Goal: Transaction & Acquisition: Purchase product/service

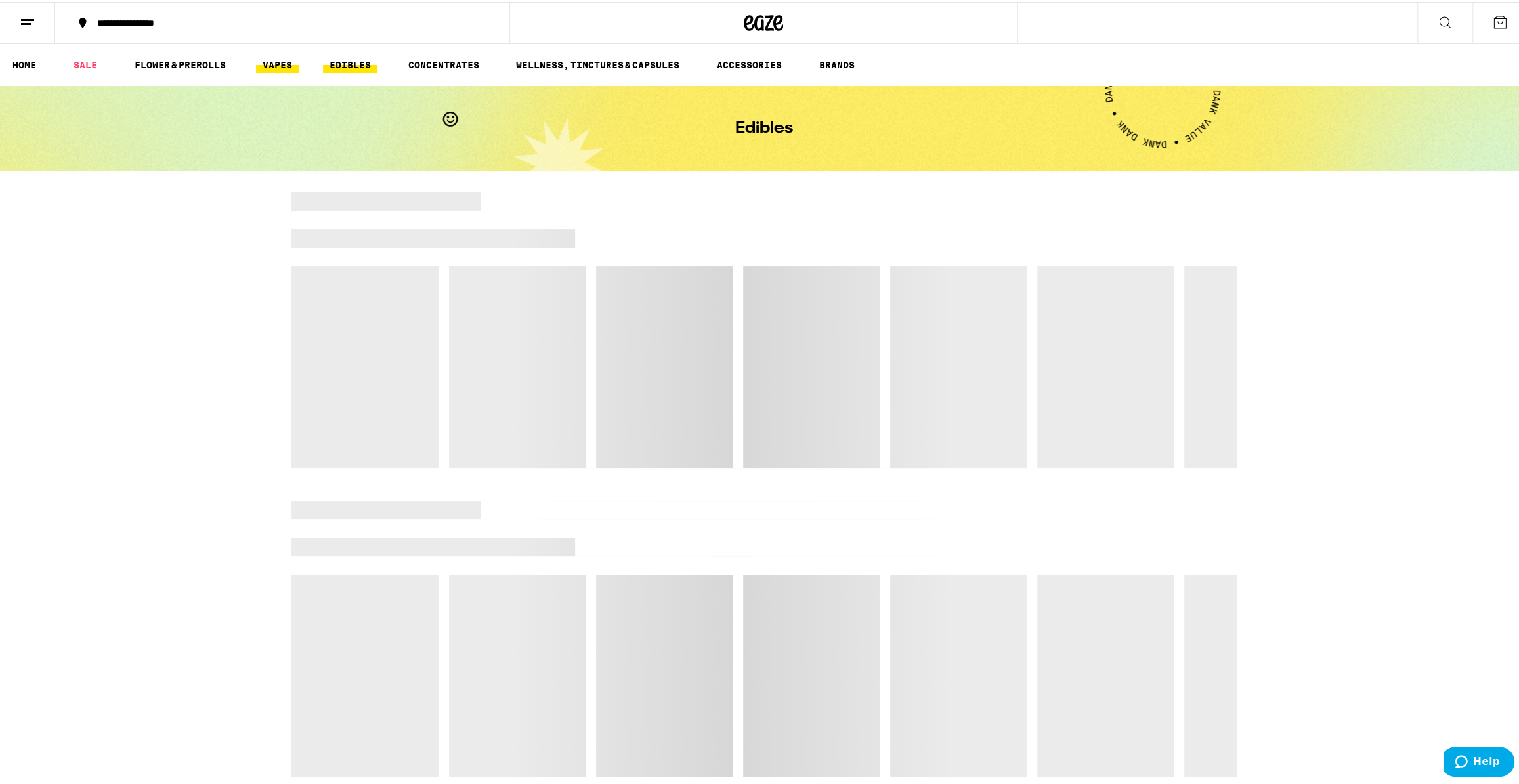
click at [274, 59] on link "VAPES" at bounding box center [278, 63] width 43 height 16
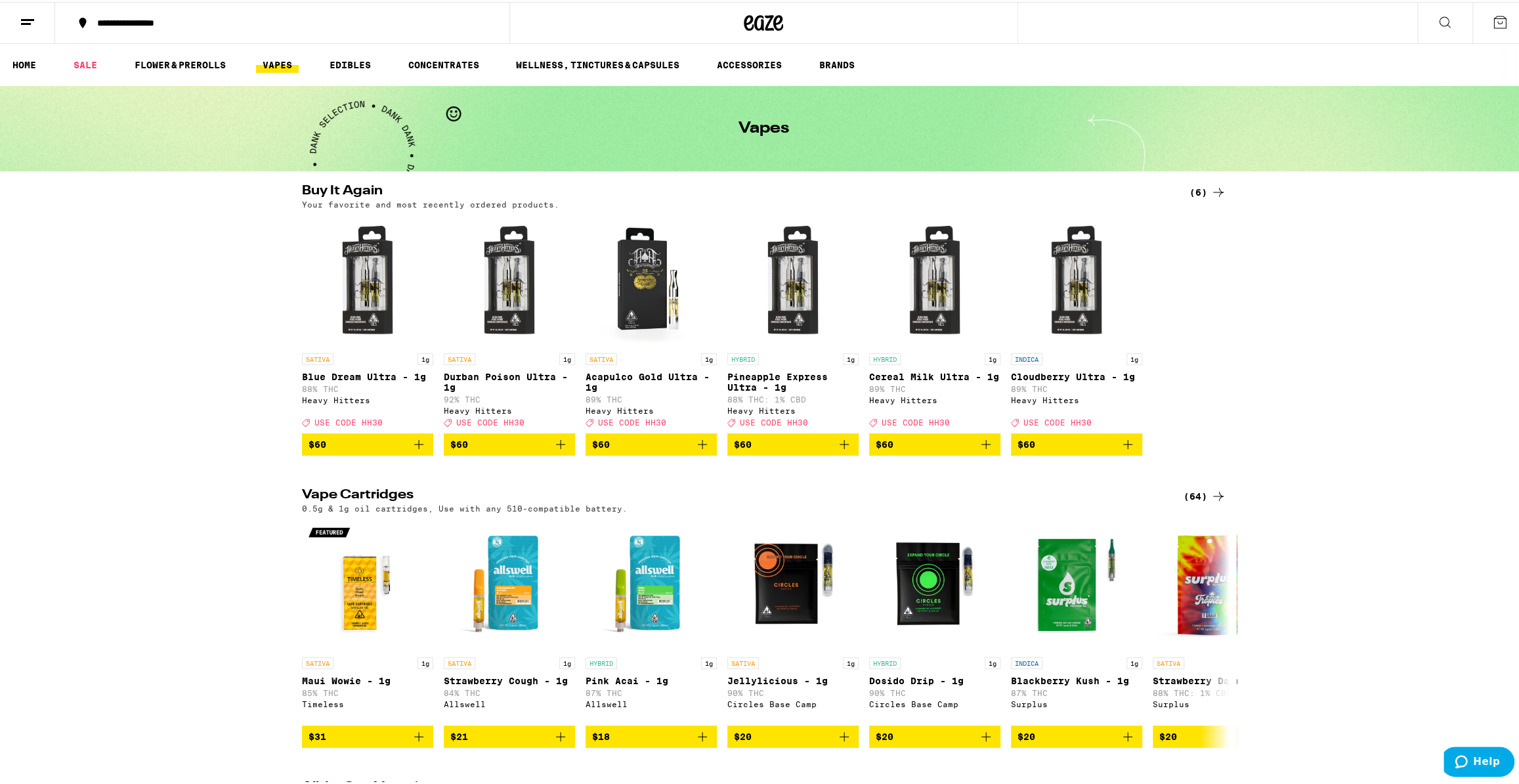
click at [1200, 193] on div "(6)" at bounding box center [1207, 190] width 37 height 16
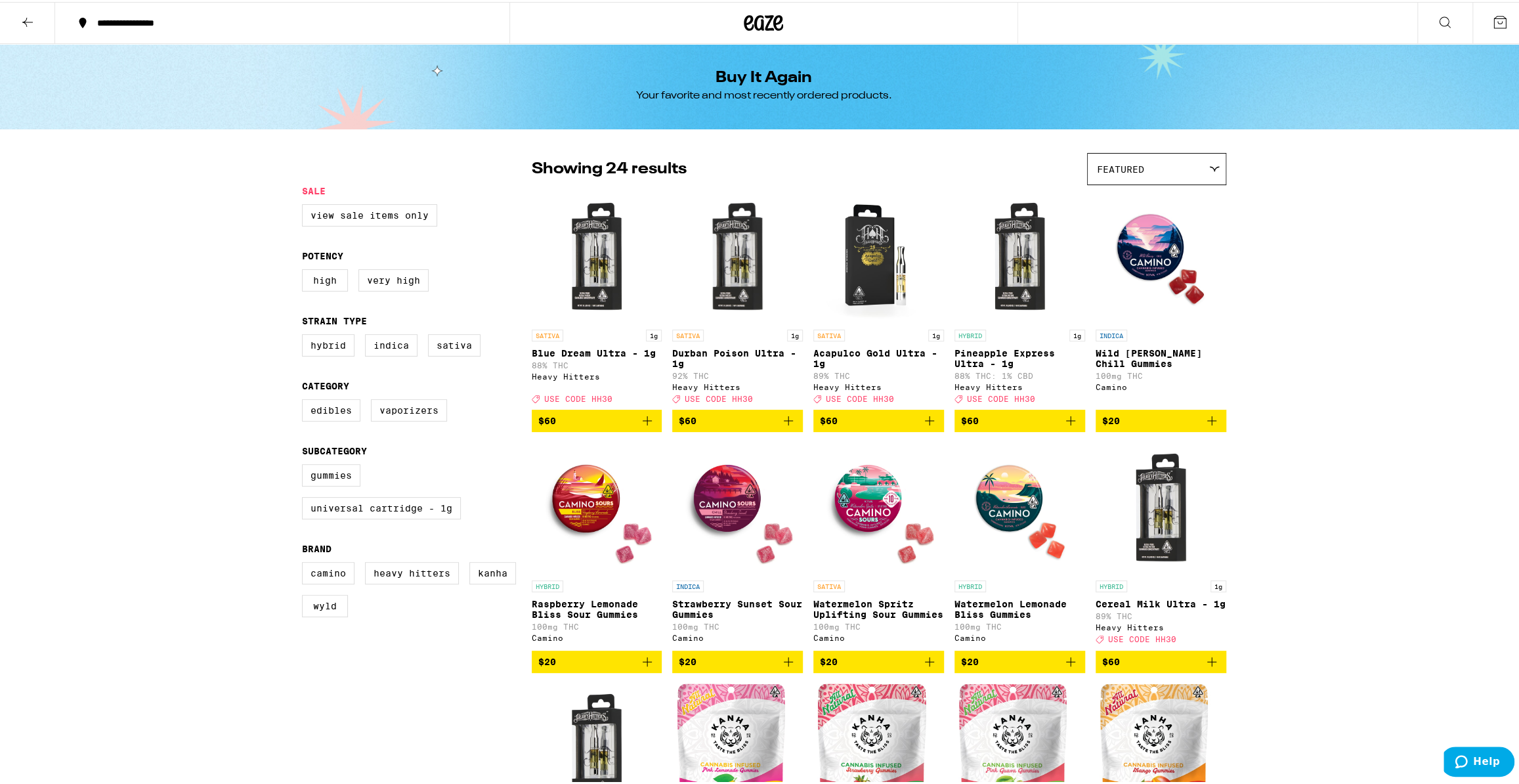
click at [39, 8] on button at bounding box center [28, 21] width 55 height 41
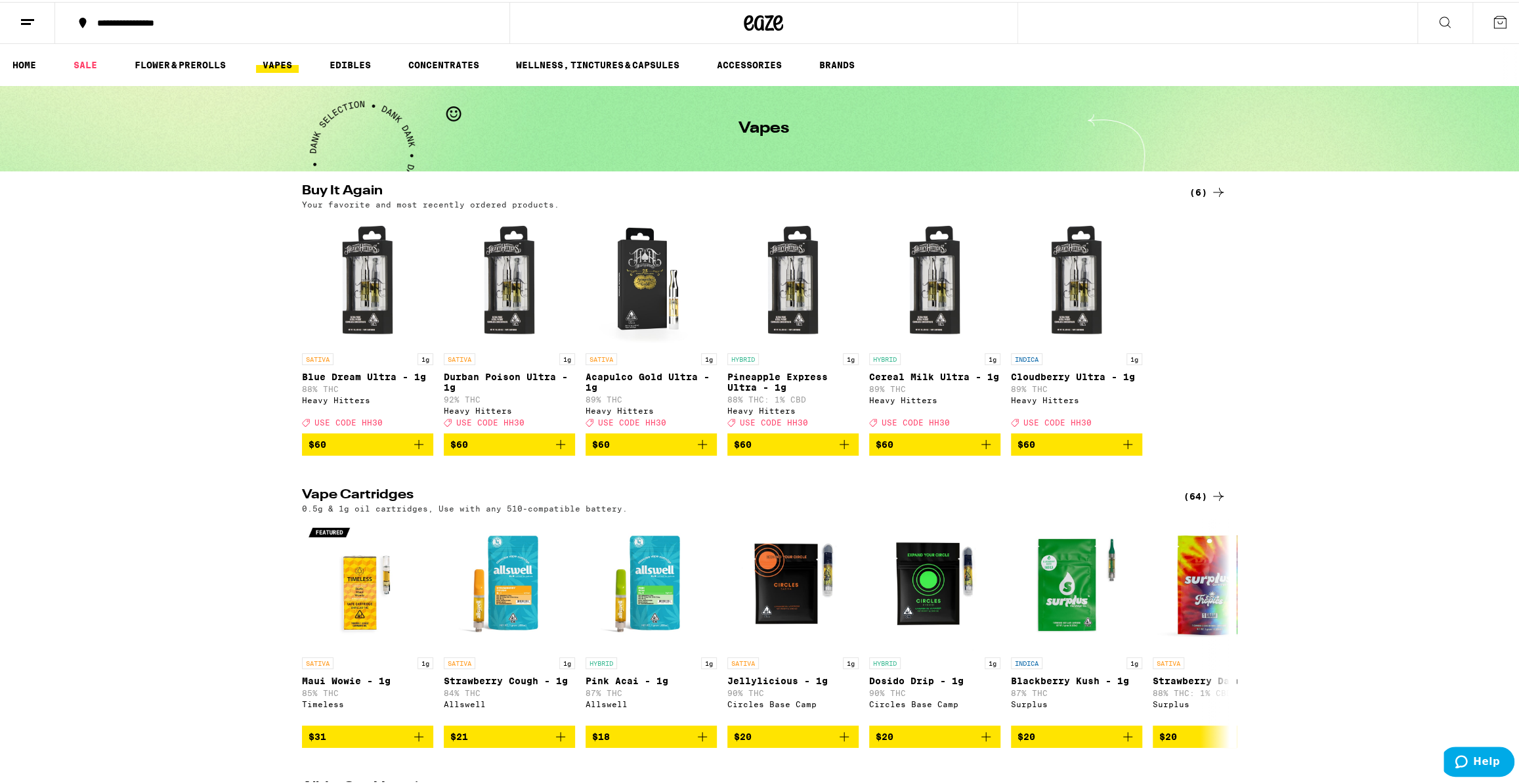
click at [1193, 497] on div "(64)" at bounding box center [1205, 494] width 43 height 16
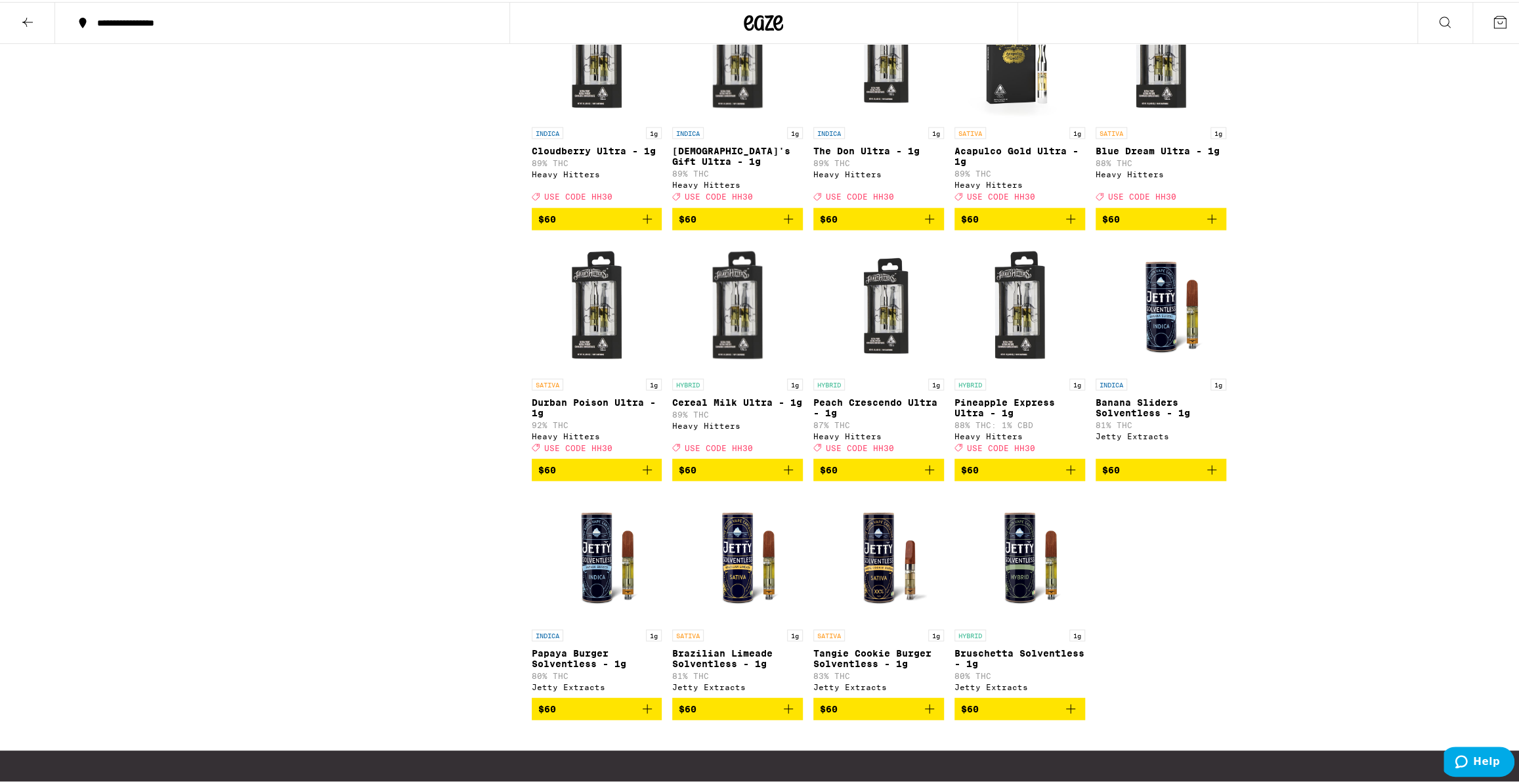
scroll to position [2797, 0]
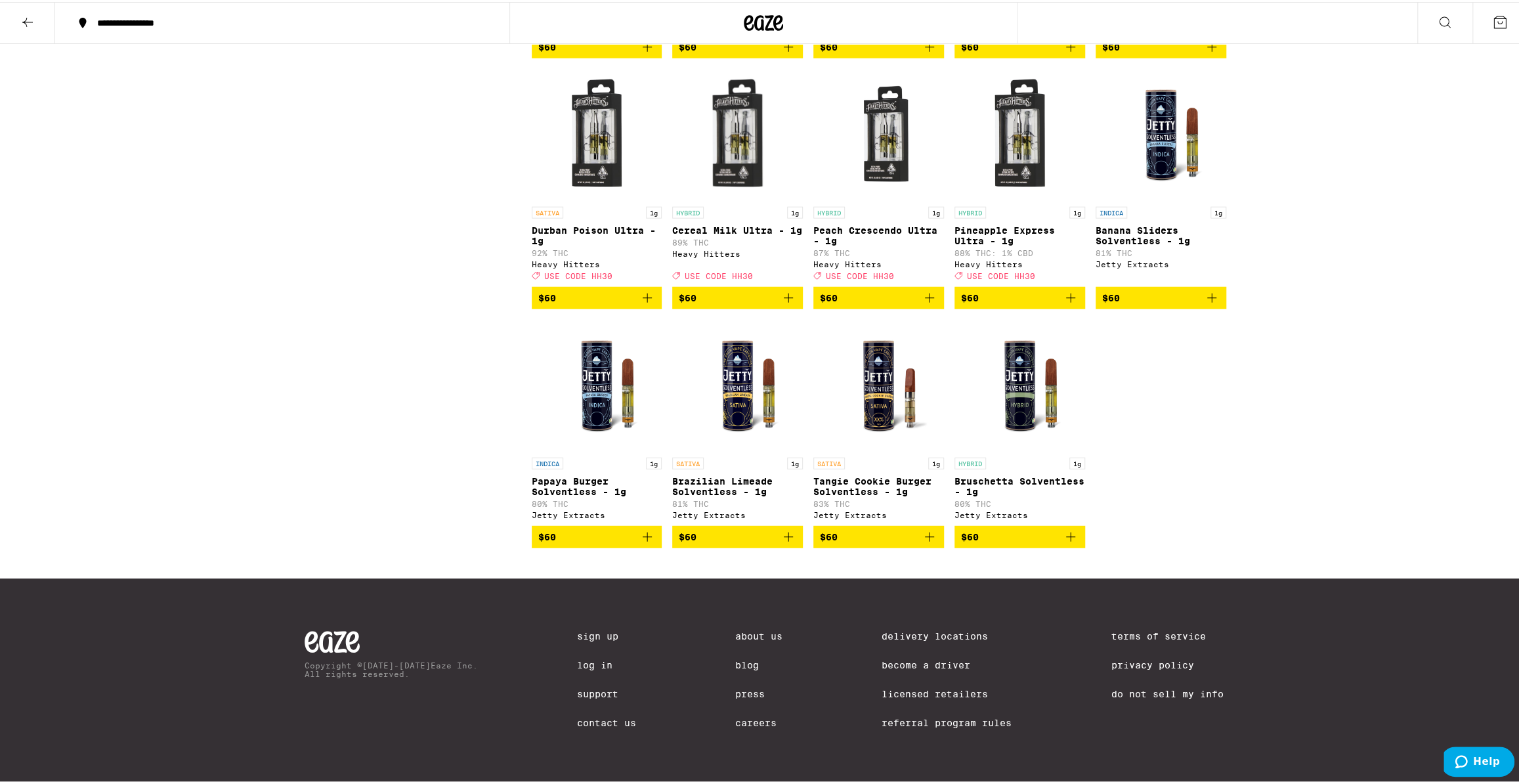
click at [1075, 307] on button "$60" at bounding box center [1020, 296] width 131 height 22
click at [1075, 303] on button "Increment" at bounding box center [1073, 296] width 13 height 13
click at [1479, 21] on button "3" at bounding box center [1500, 21] width 55 height 41
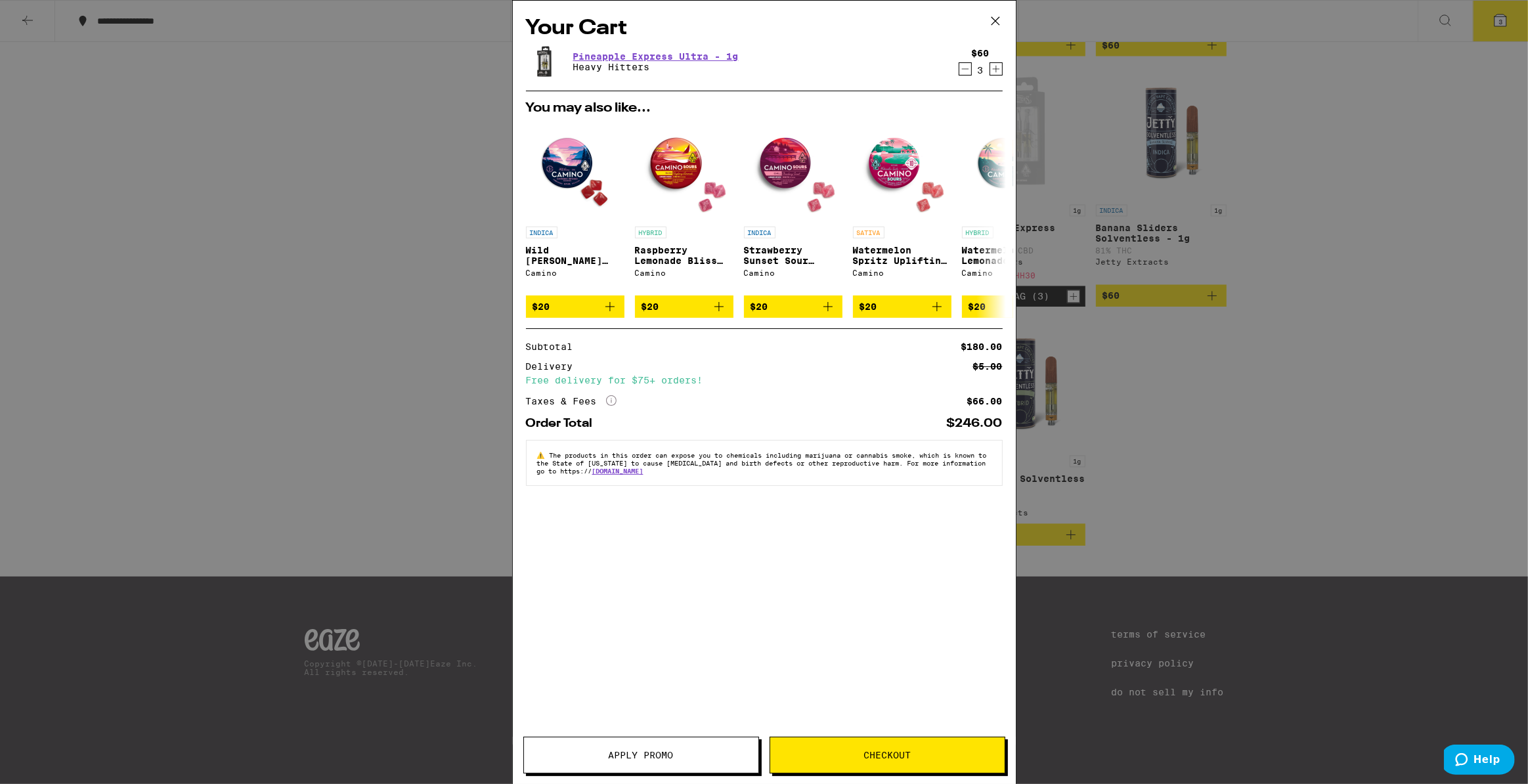
click at [678, 757] on span "Apply Promo" at bounding box center [641, 754] width 234 height 9
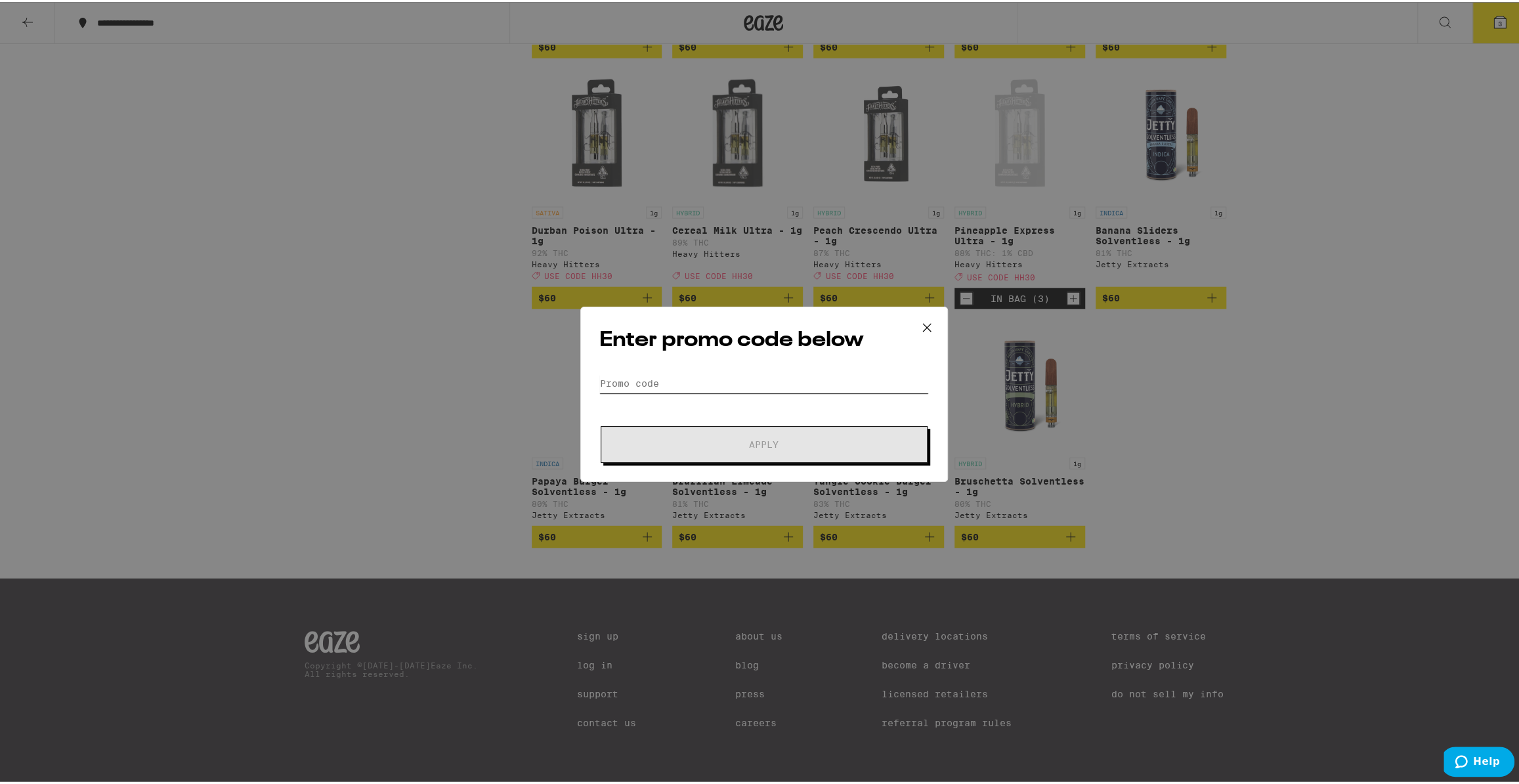
click at [745, 386] on input "Promo Code" at bounding box center [764, 381] width 329 height 20
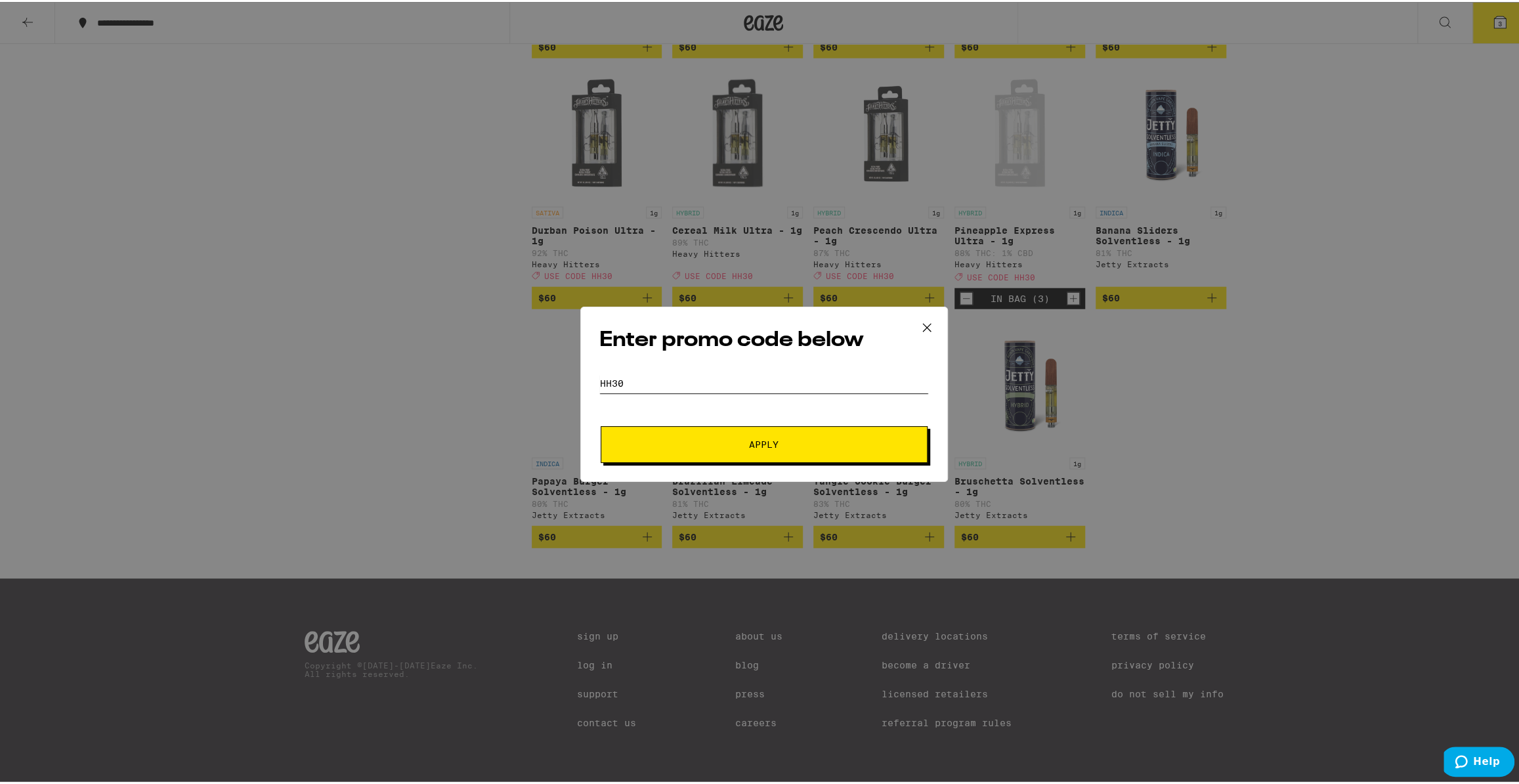
type input "HH30"
click at [601, 424] on button "Apply" at bounding box center [764, 442] width 327 height 37
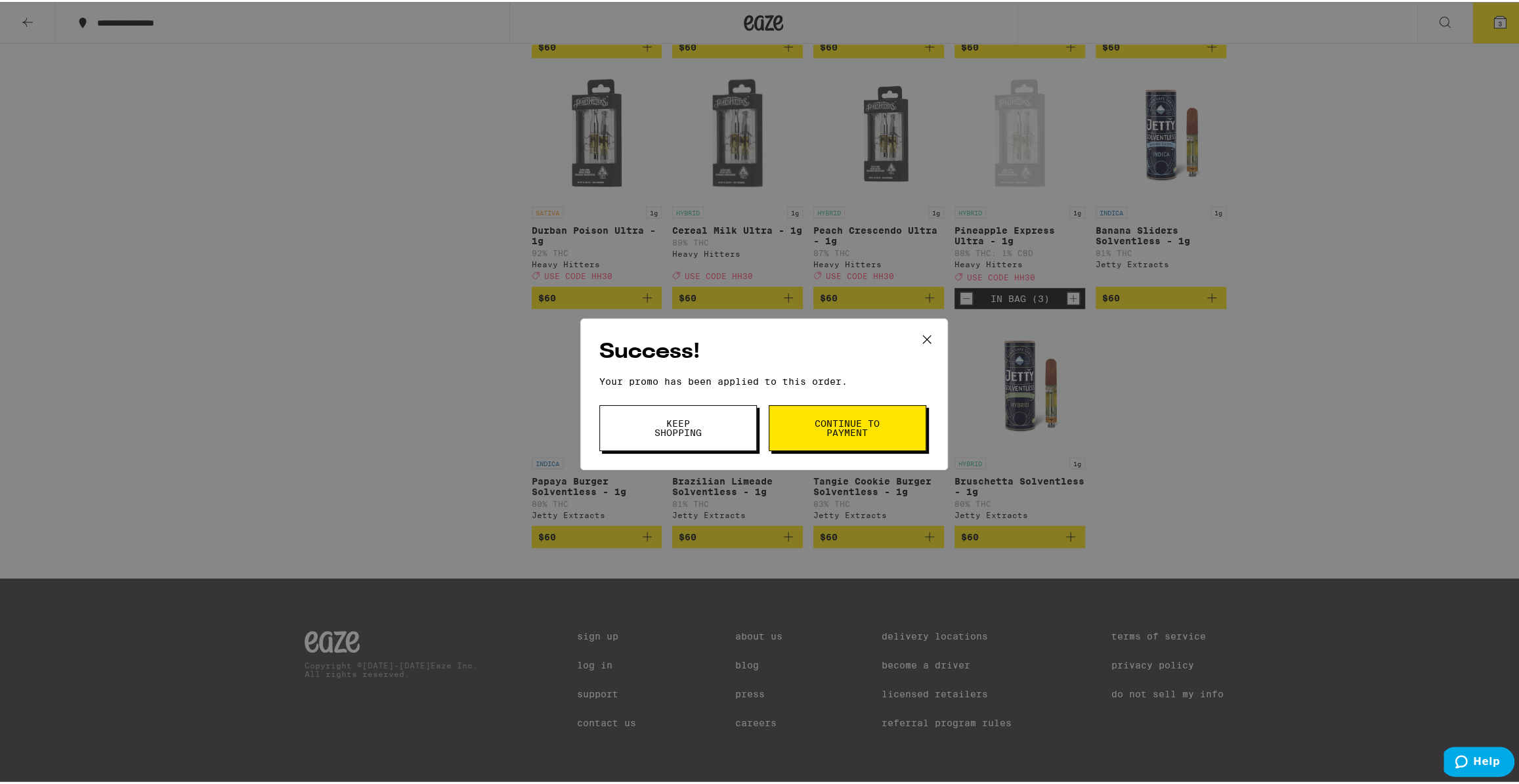
click at [627, 430] on button "Keep Shopping" at bounding box center [678, 426] width 157 height 46
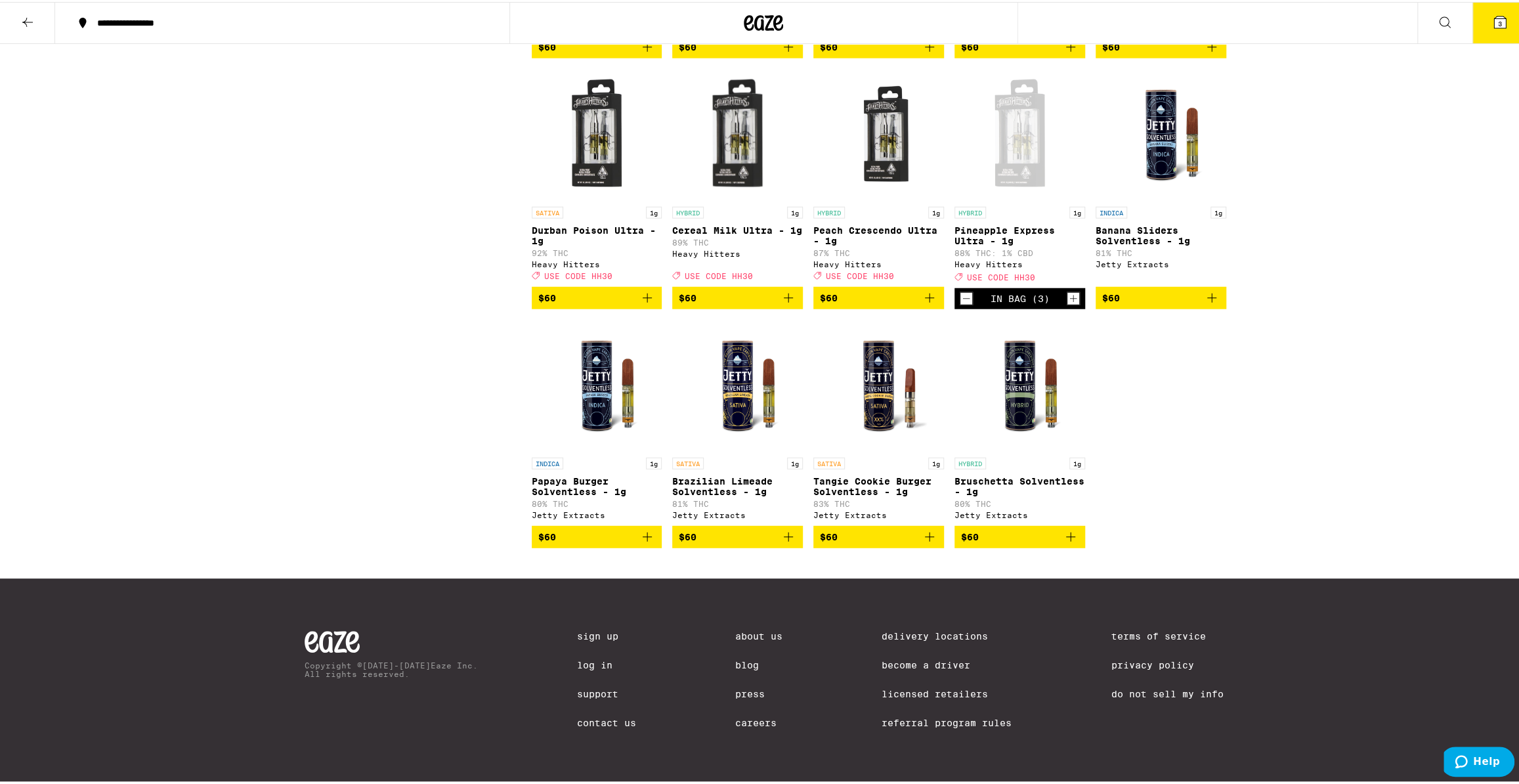
click at [1493, 8] on button "3" at bounding box center [1500, 21] width 55 height 41
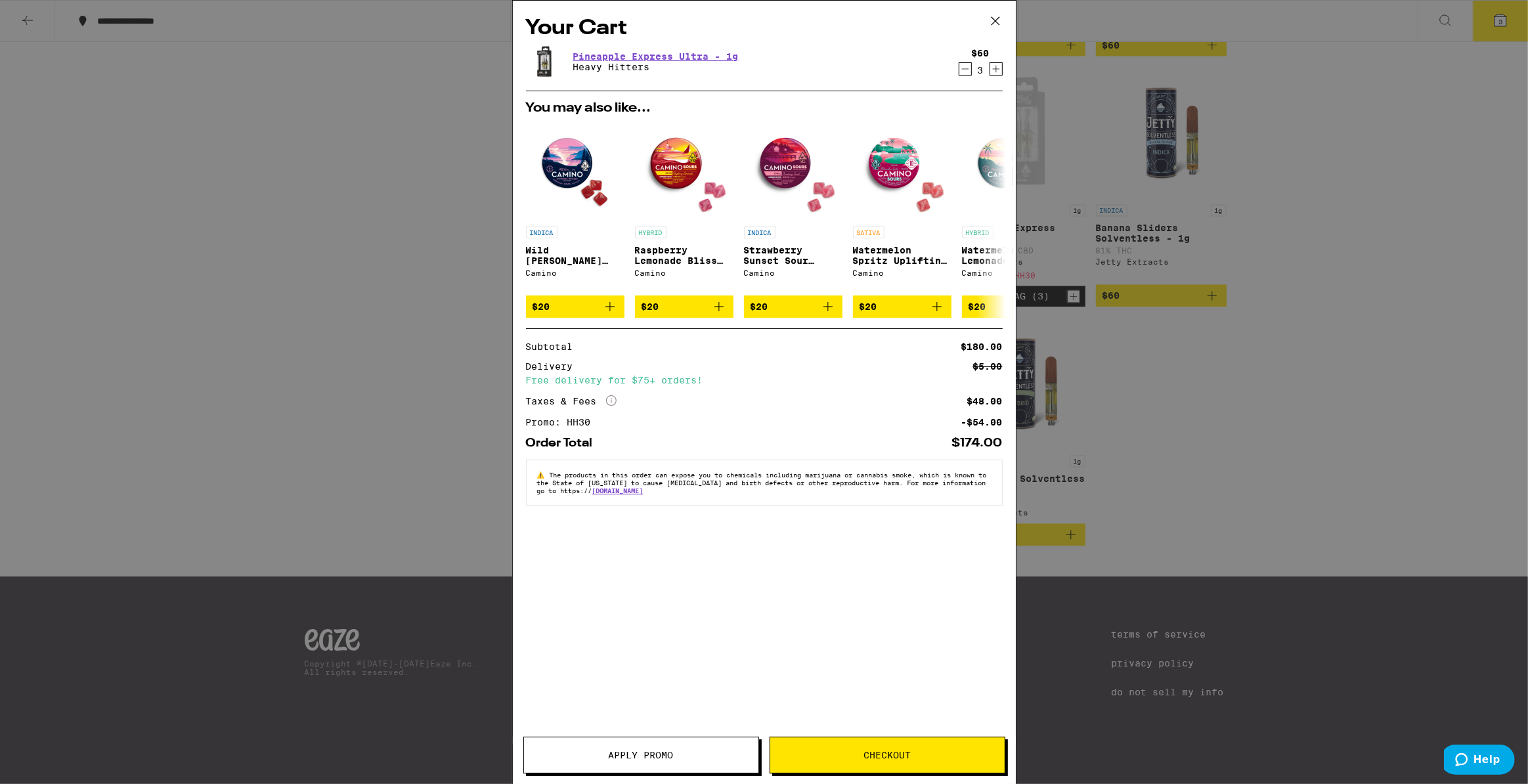
click at [965, 69] on icon "Decrement" at bounding box center [965, 68] width 12 height 16
click at [997, 16] on icon at bounding box center [995, 21] width 20 height 20
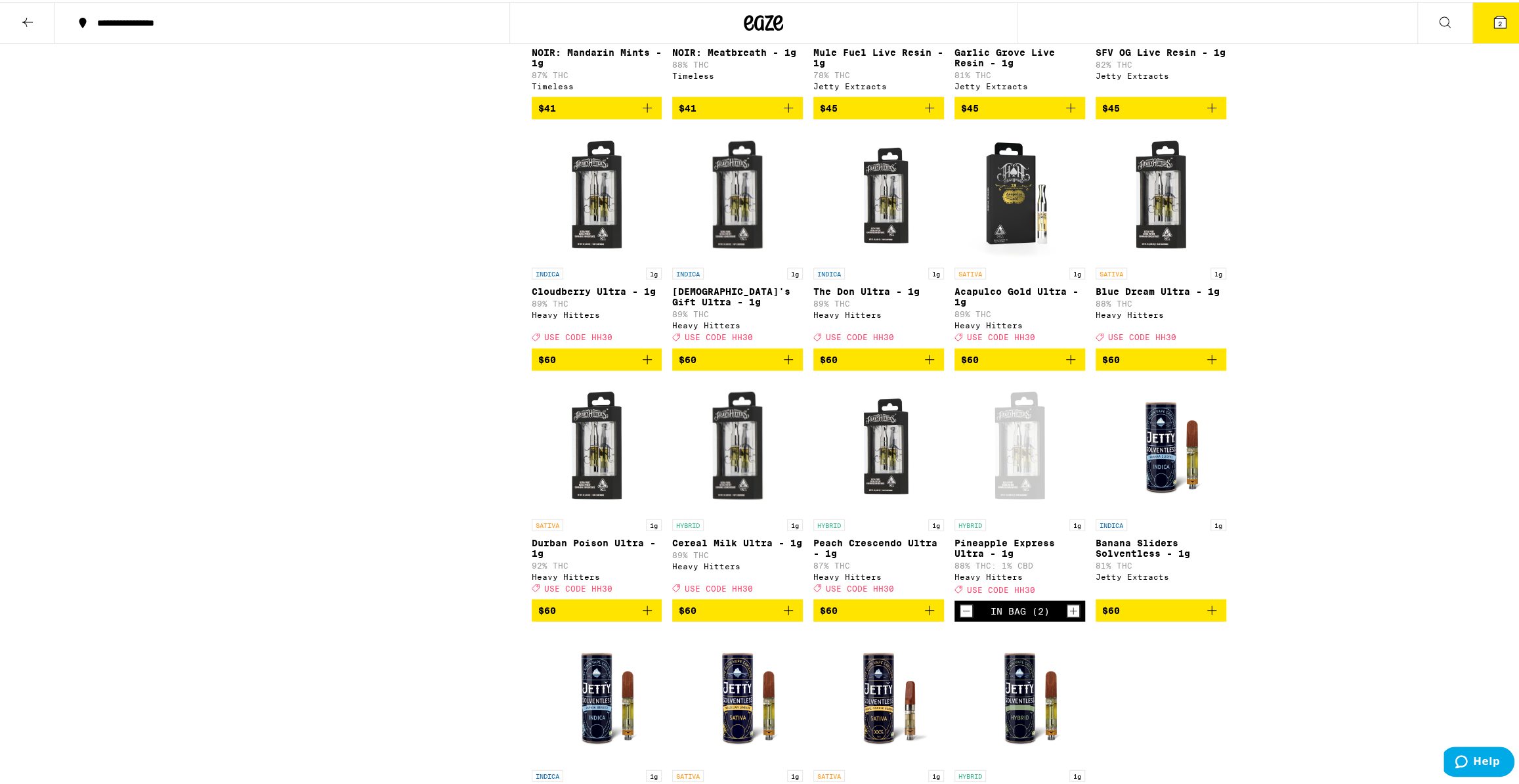
scroll to position [2439, 0]
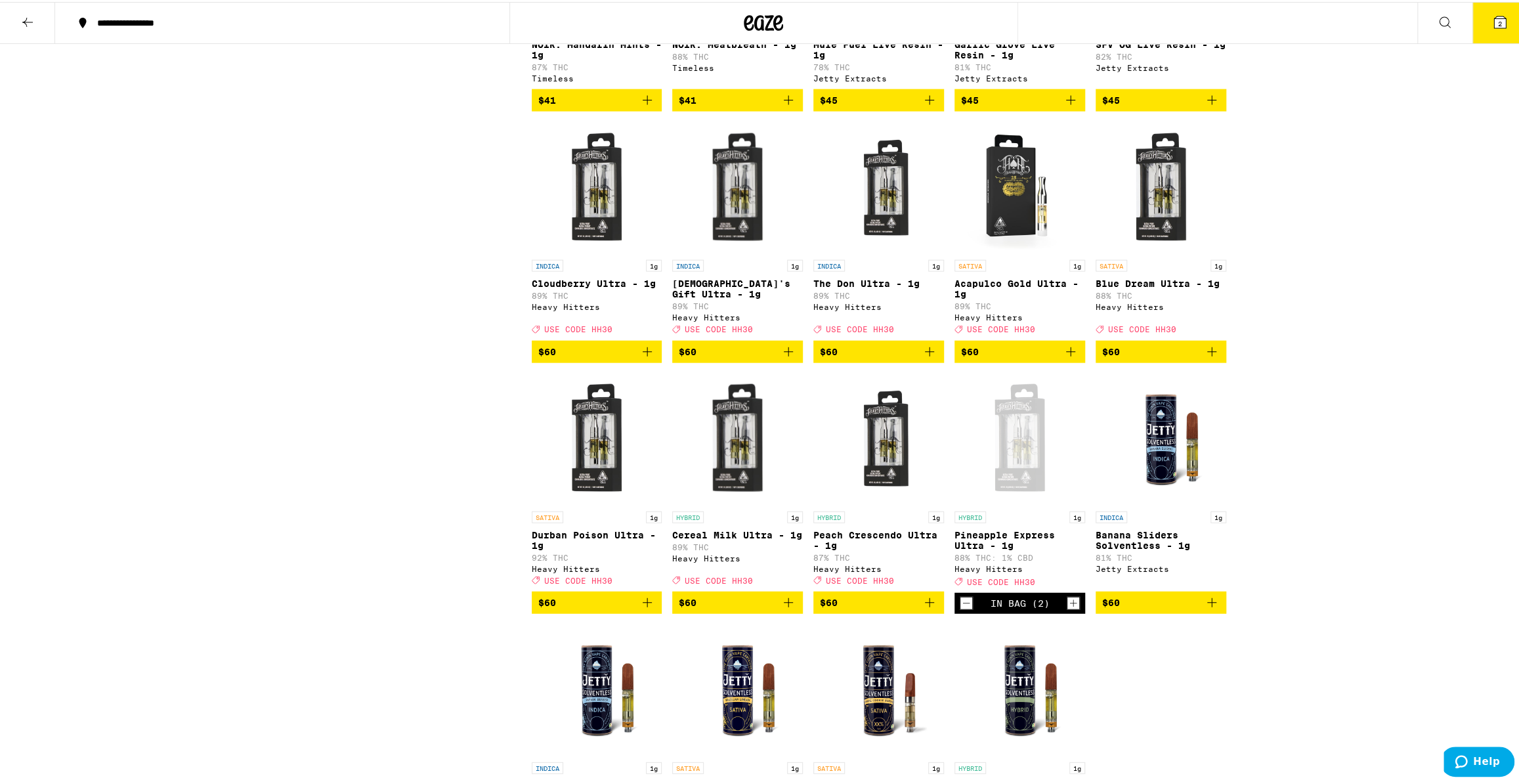
click at [925, 605] on icon "Add to bag" at bounding box center [929, 600] width 9 height 9
click at [928, 358] on icon "Add to bag" at bounding box center [929, 350] width 16 height 16
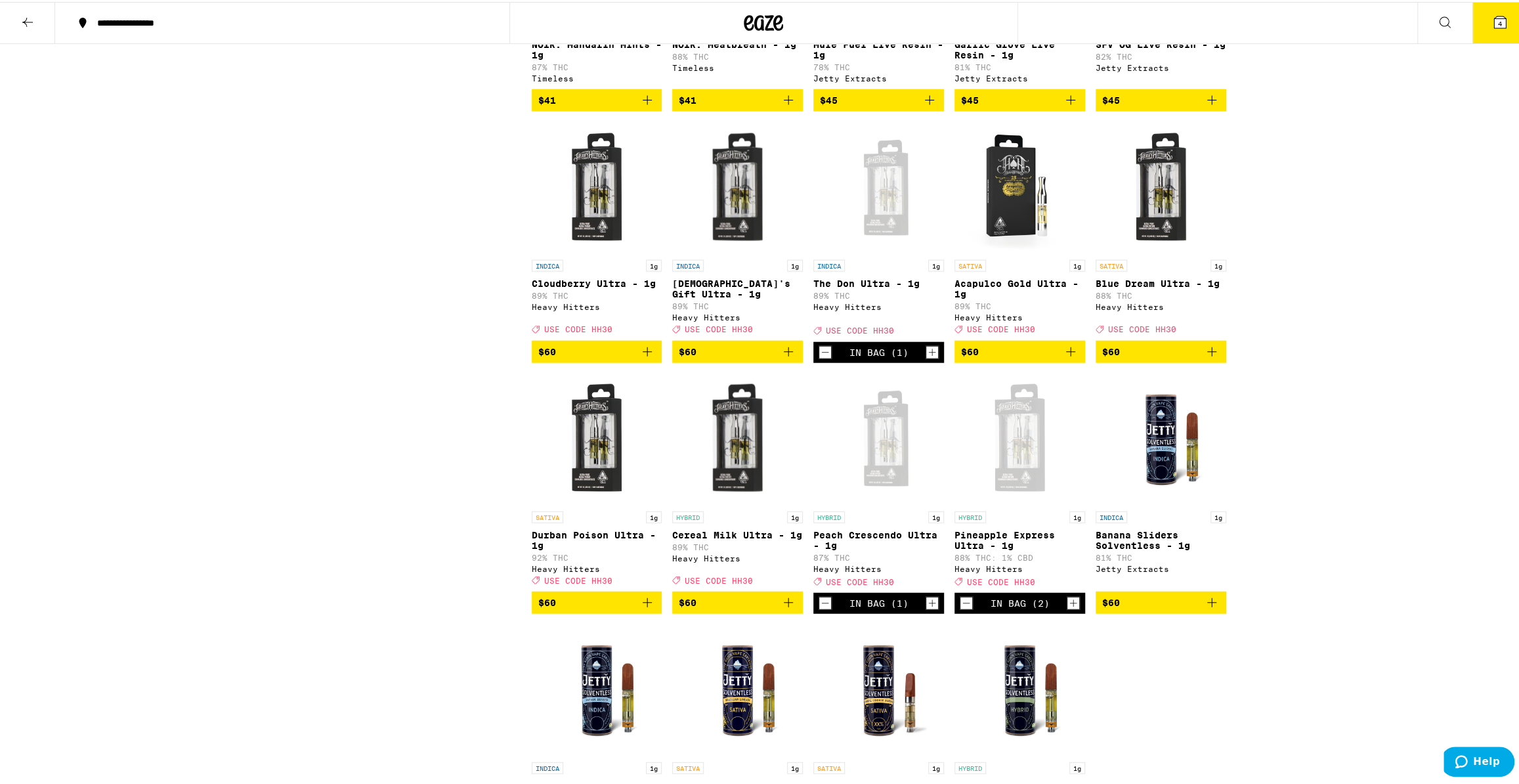
click at [1500, 31] on button "4" at bounding box center [1500, 21] width 55 height 41
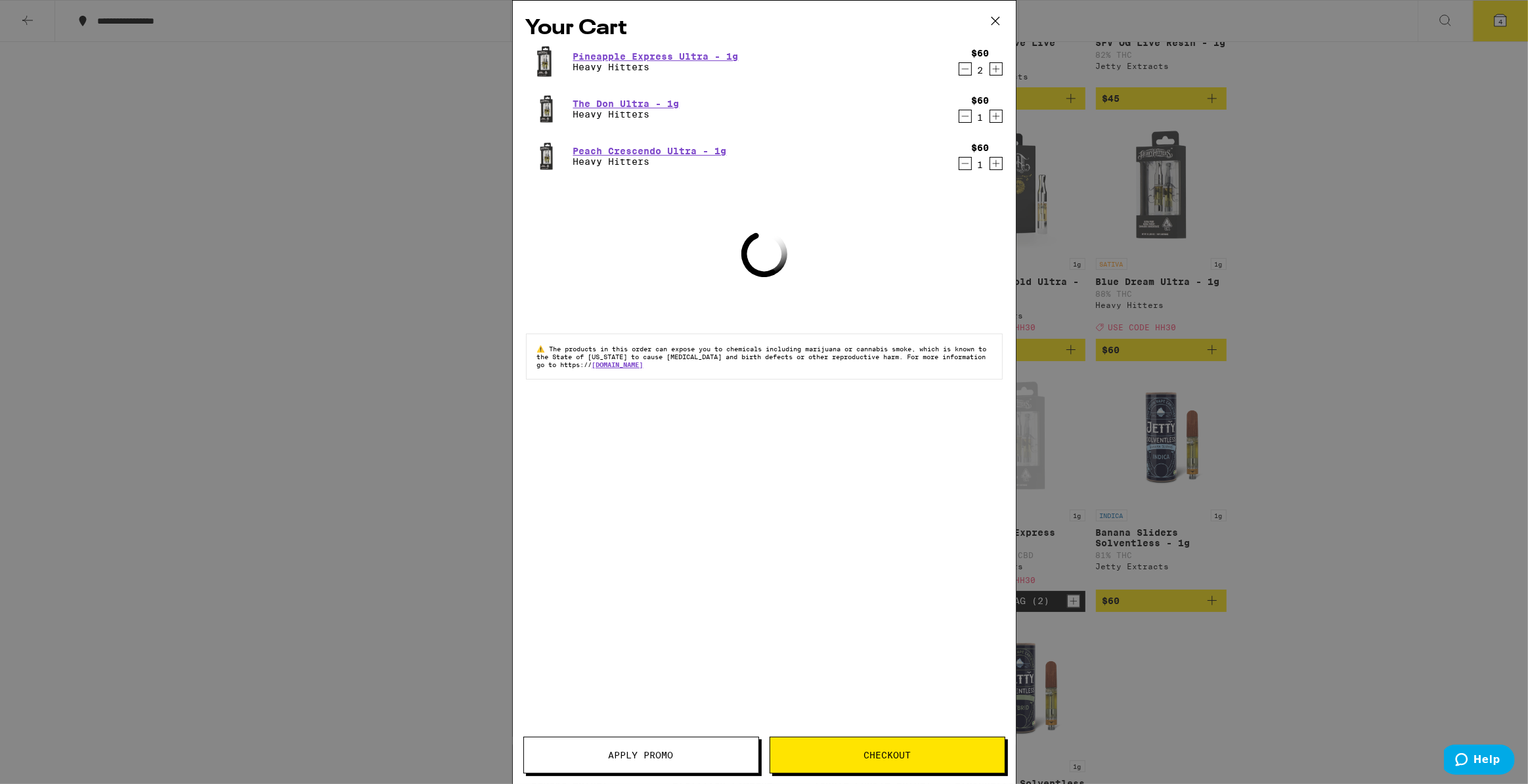
click at [961, 64] on icon "Decrement" at bounding box center [965, 68] width 12 height 16
click at [963, 64] on icon "Decrement" at bounding box center [965, 68] width 12 height 16
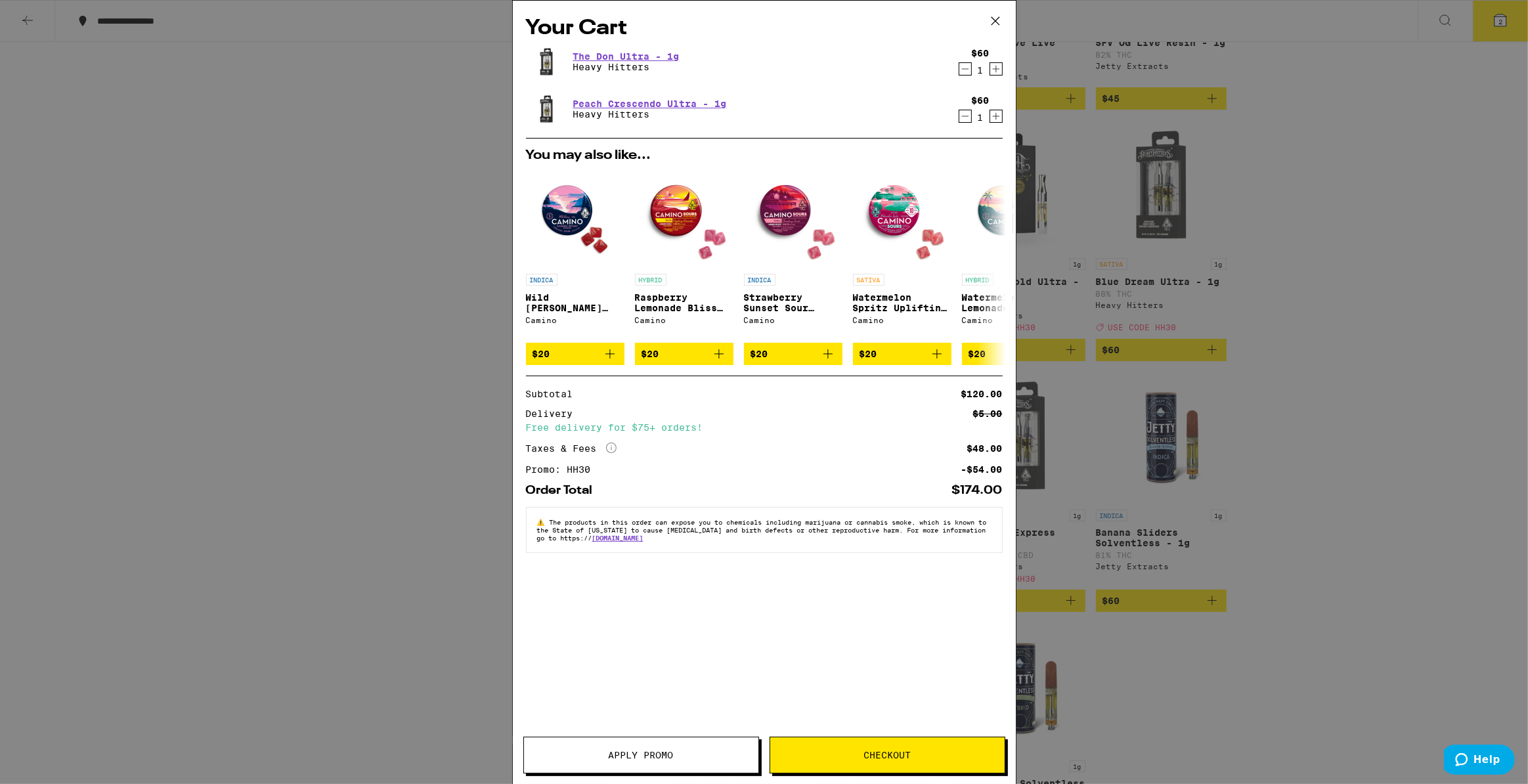
click at [1065, 247] on div "Your Cart The Don Ultra - 1g Heavy Hitters $60 1 Peach Crescendo Ultra - 1g Hea…" at bounding box center [764, 392] width 1528 height 784
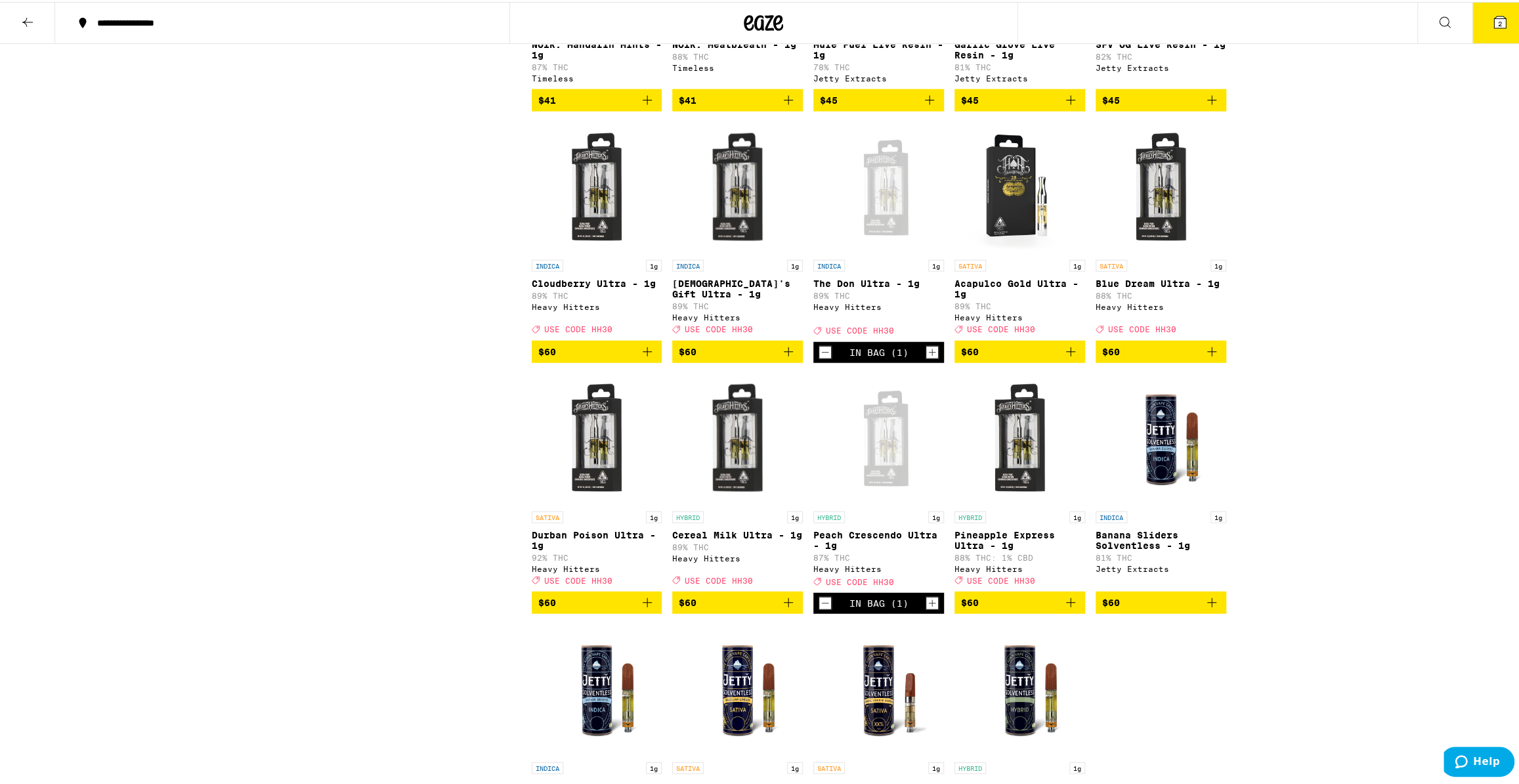
click at [1497, 24] on icon at bounding box center [1500, 20] width 12 height 12
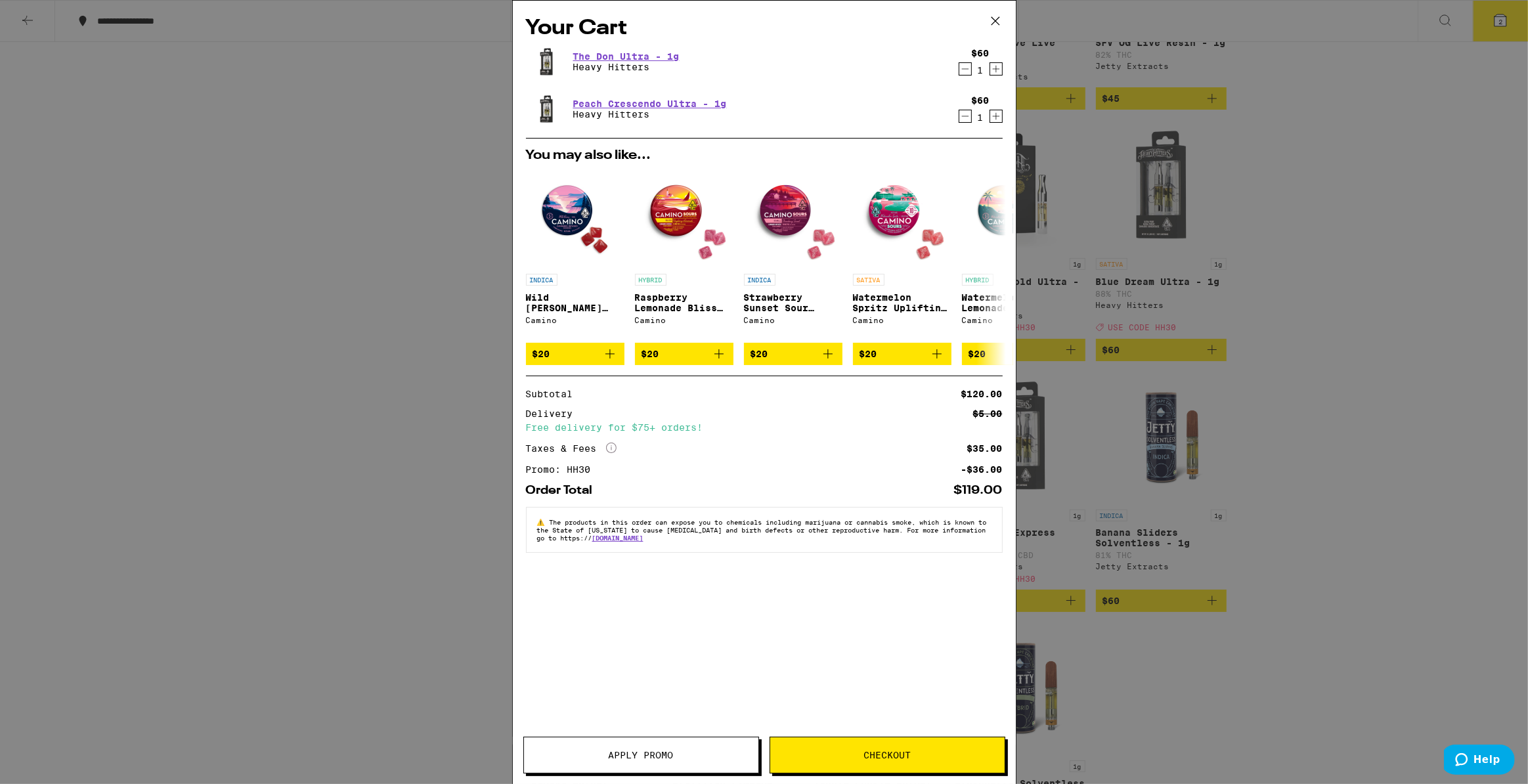
click at [1194, 79] on div "Your Cart The Don Ultra - 1g Heavy Hitters $60 1 Peach Crescendo Ultra - 1g Hea…" at bounding box center [764, 392] width 1528 height 784
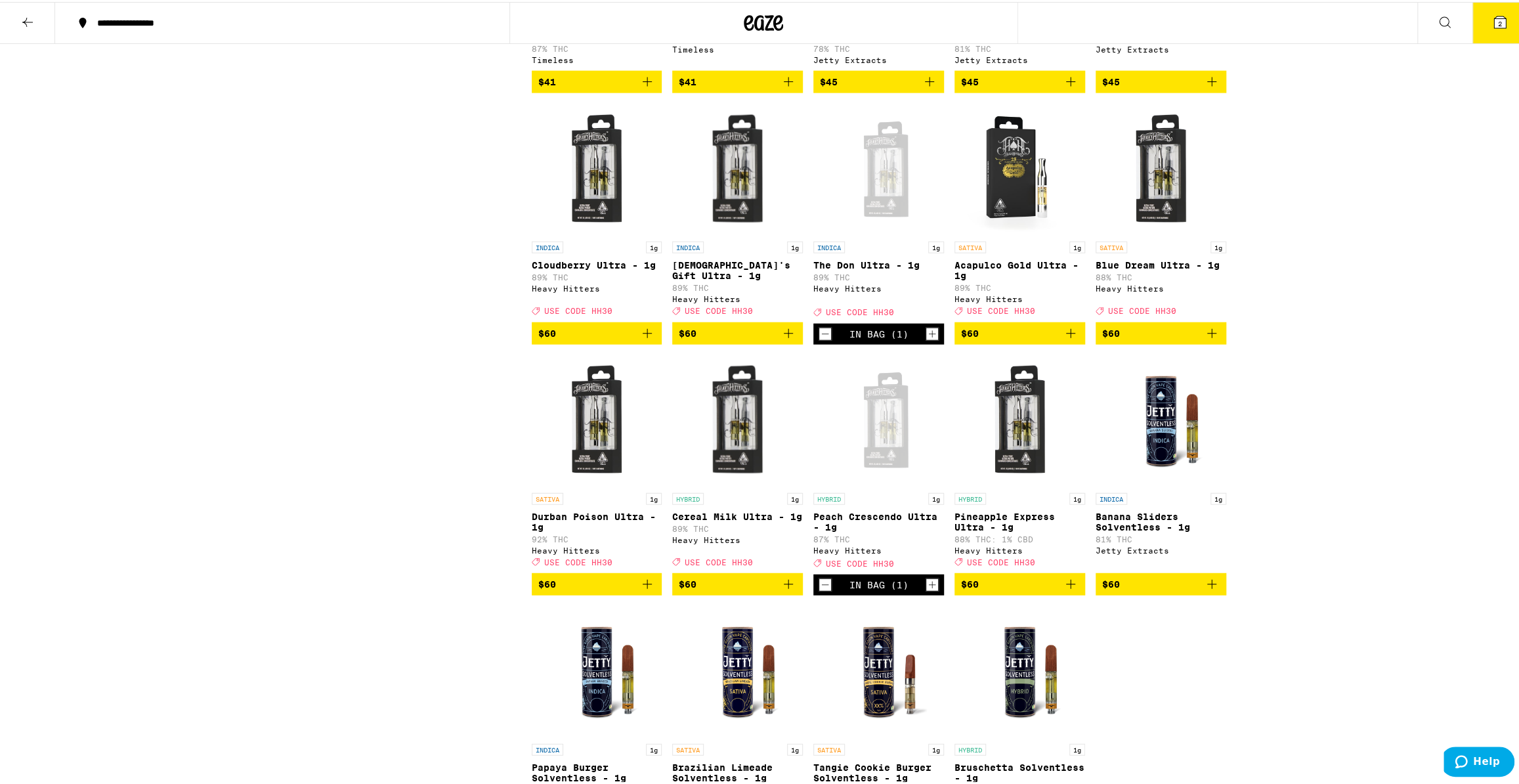
scroll to position [2440, 0]
